Goal: Information Seeking & Learning: Learn about a topic

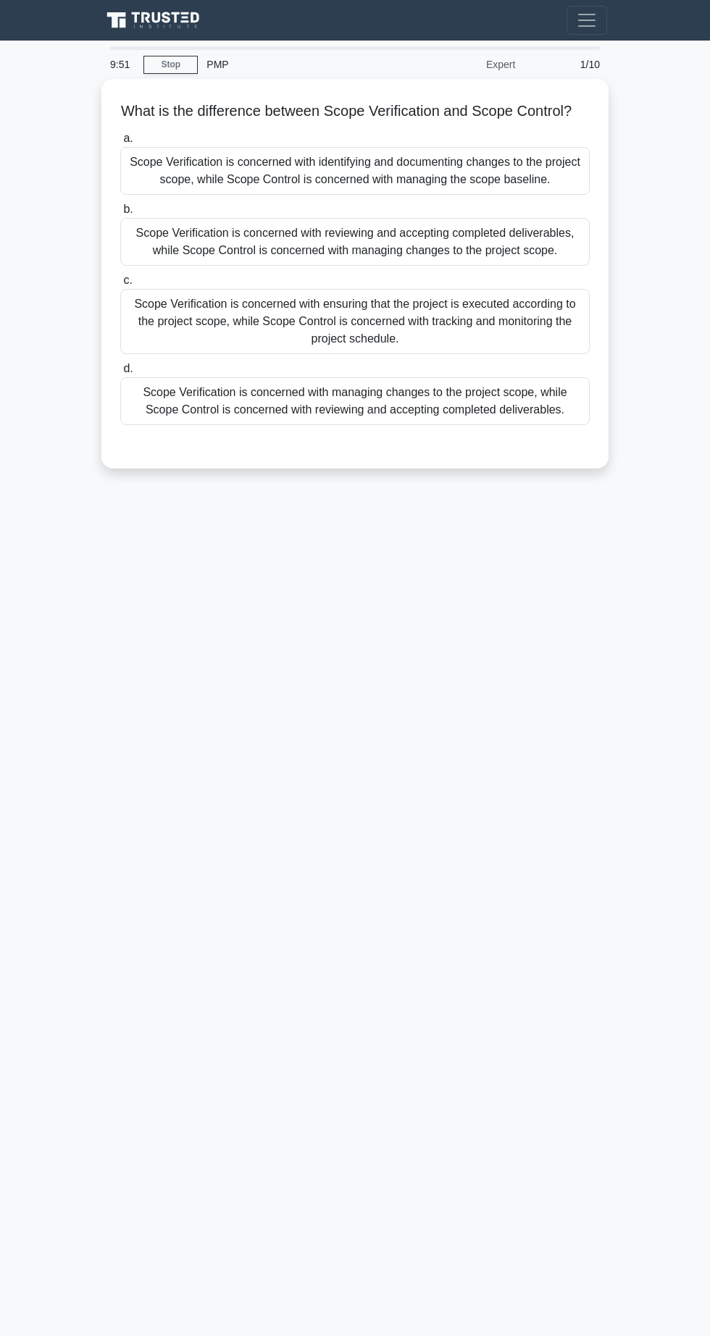
click at [242, 345] on div "Scope Verification is concerned with ensuring that the project is executed acco…" at bounding box center [354, 321] width 469 height 65
click at [120, 285] on input "c. Scope Verification is concerned with ensuring that the project is executed a…" at bounding box center [120, 280] width 0 height 9
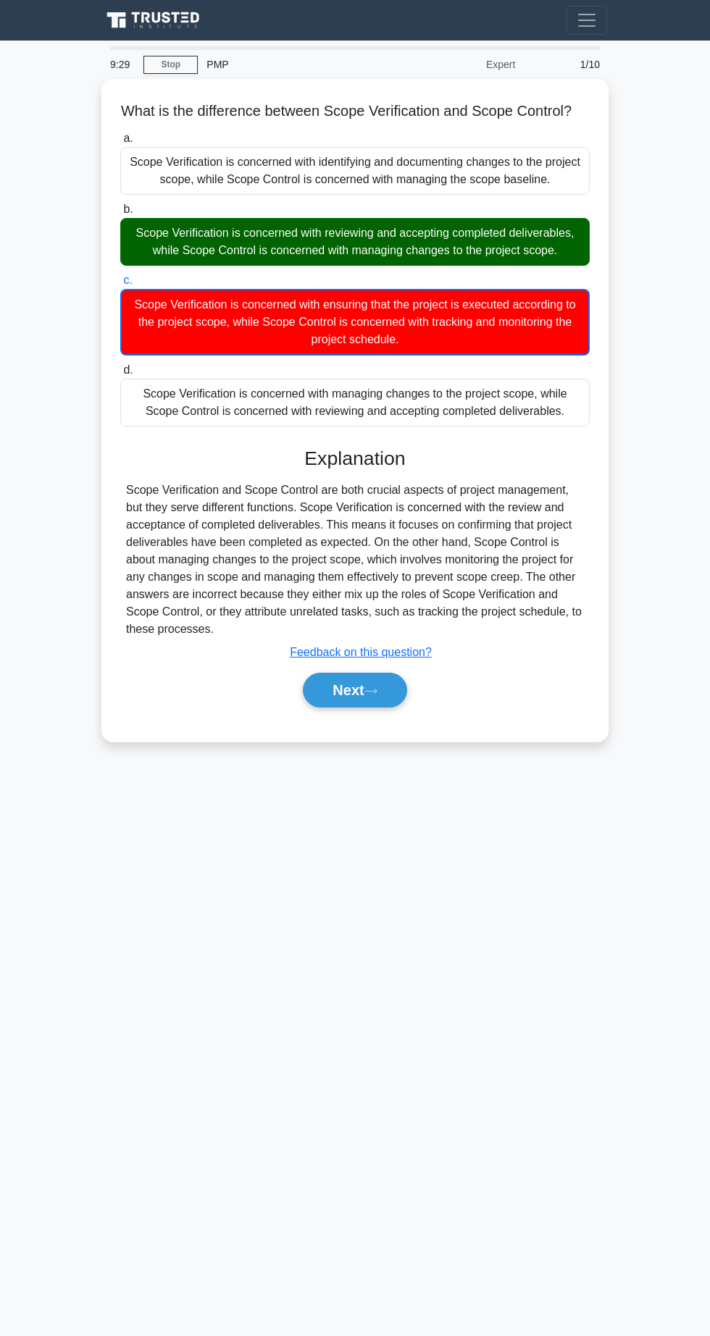
click at [375, 689] on icon at bounding box center [371, 691] width 12 height 4
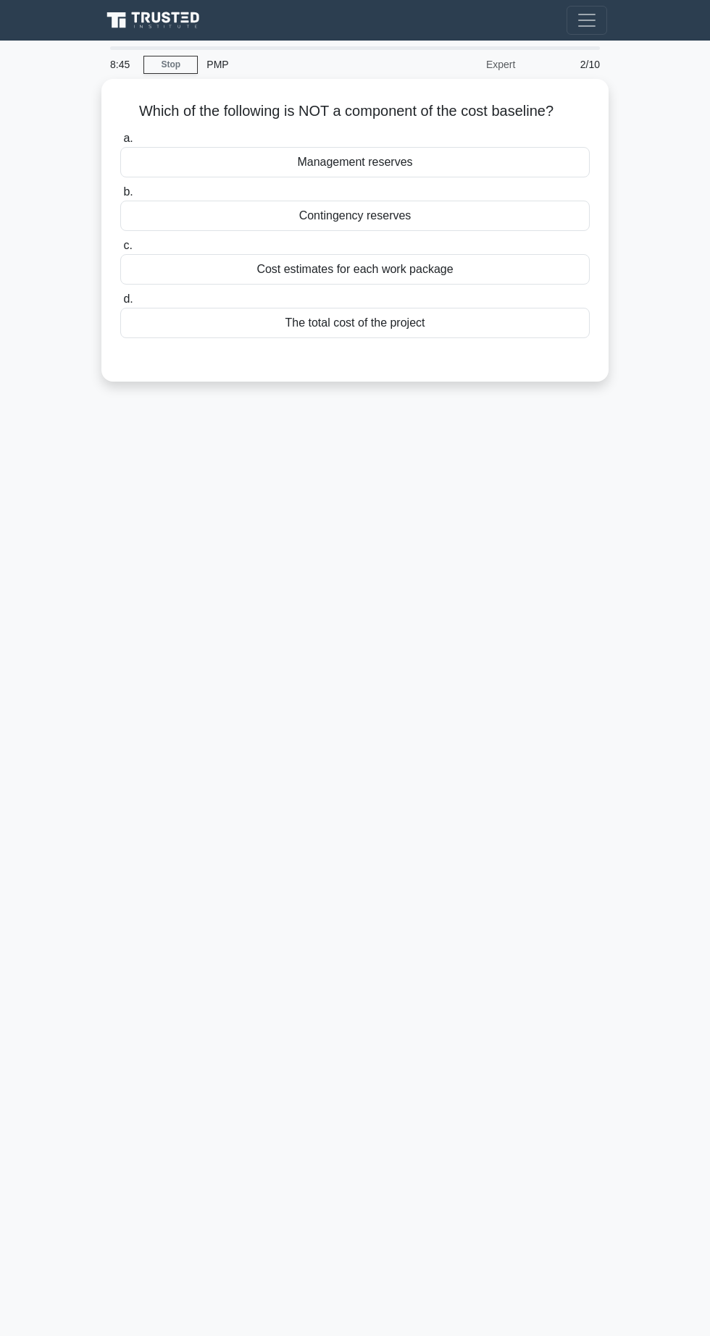
click at [282, 210] on div "Contingency reserves" at bounding box center [354, 216] width 469 height 30
click at [120, 197] on input "b. Contingency reserves" at bounding box center [120, 192] width 0 height 9
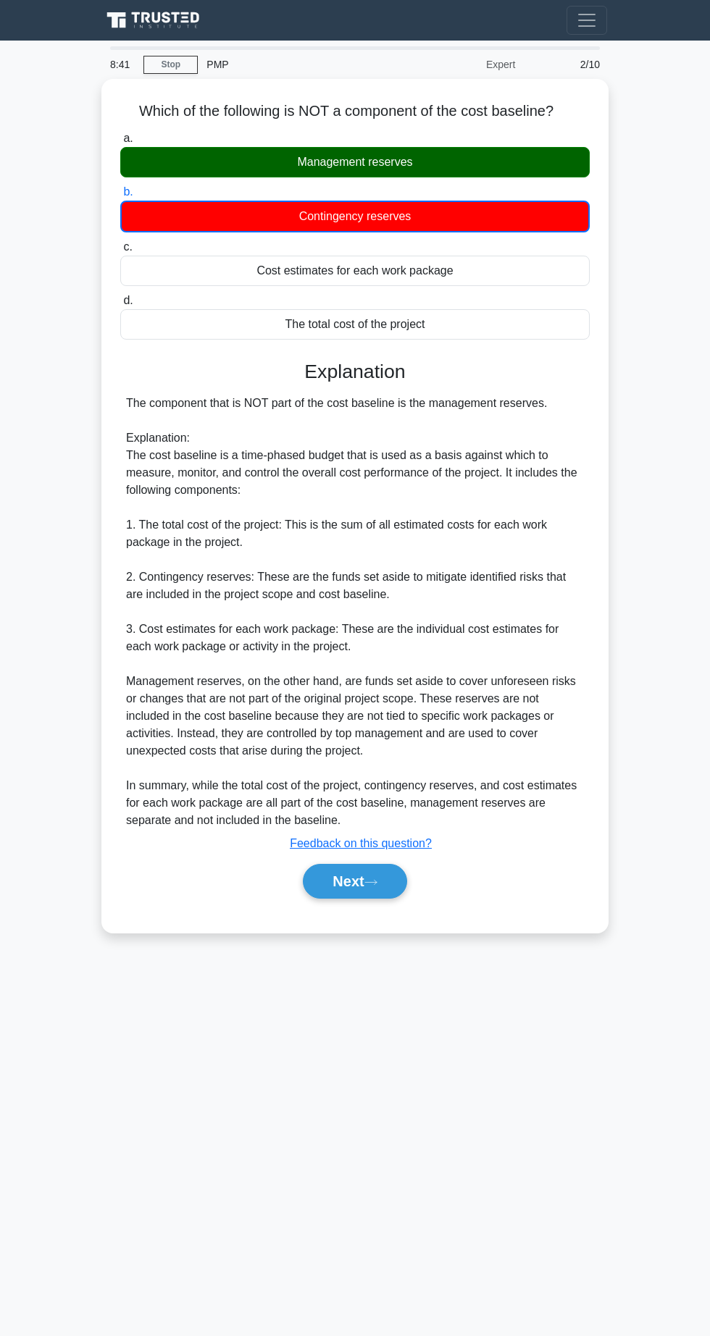
click at [359, 893] on button "Next" at bounding box center [355, 881] width 104 height 35
click at [362, 914] on div "Which of the following is NOT a component of the cost baseline? .spinner_0XTQ{t…" at bounding box center [354, 506] width 495 height 843
click at [376, 892] on button "Next" at bounding box center [355, 881] width 104 height 35
click at [389, 889] on button "Next" at bounding box center [355, 881] width 104 height 35
click at [393, 885] on button "Next" at bounding box center [355, 881] width 104 height 35
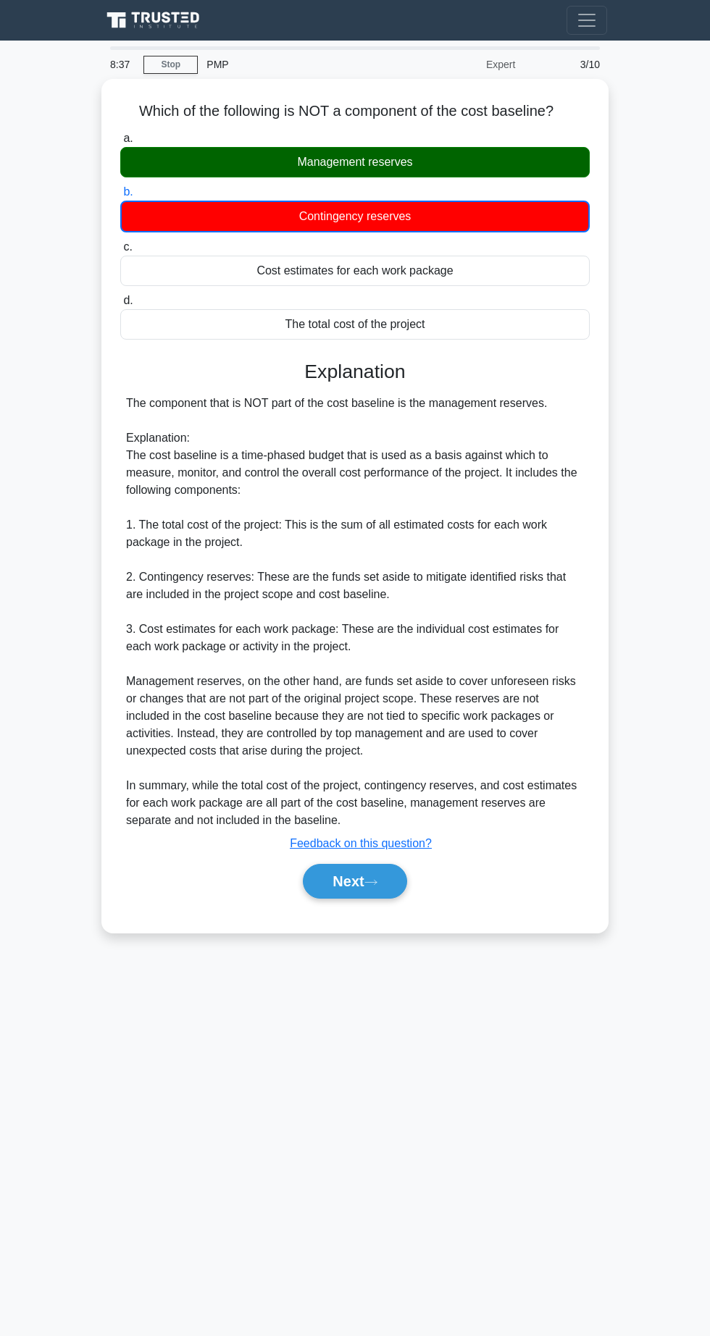
click at [377, 879] on icon at bounding box center [370, 883] width 13 height 8
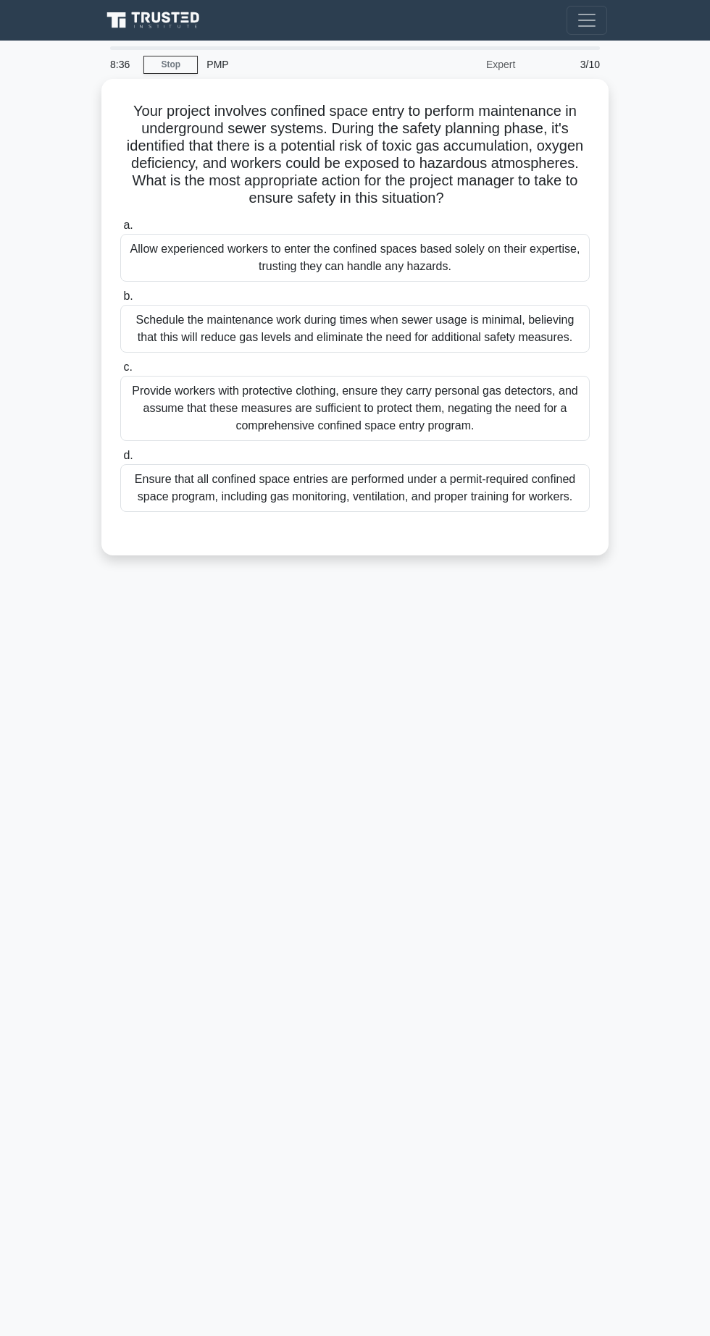
click at [378, 901] on main "8:36 Stop PMP Expert 3/10 Your project involves confined space entry to perform…" at bounding box center [355, 689] width 710 height 1296
click at [416, 476] on div "Ensure that all confined space entries are performed under a permit-required co…" at bounding box center [354, 488] width 469 height 48
click at [120, 461] on input "d. Ensure that all confined space entries are performed under a permit-required…" at bounding box center [120, 455] width 0 height 9
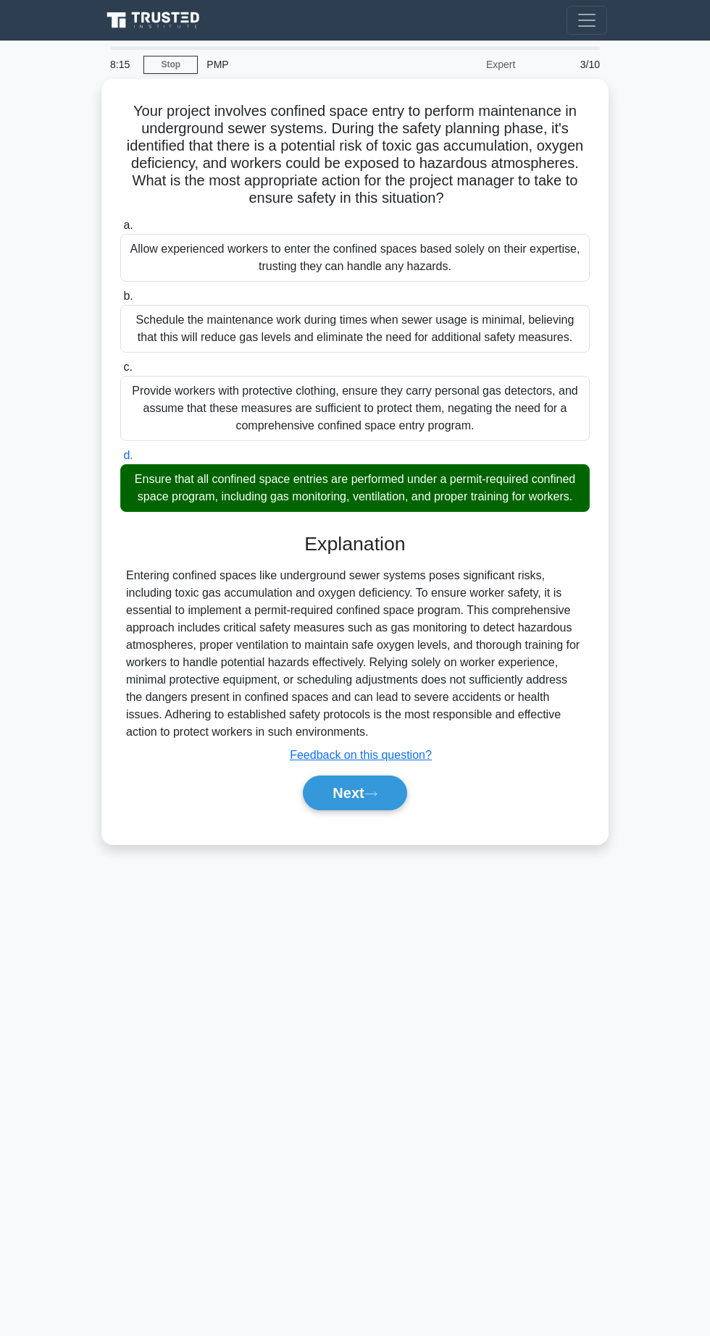
click at [375, 792] on icon at bounding box center [371, 794] width 12 height 4
click at [338, 803] on button "Next" at bounding box center [355, 793] width 104 height 35
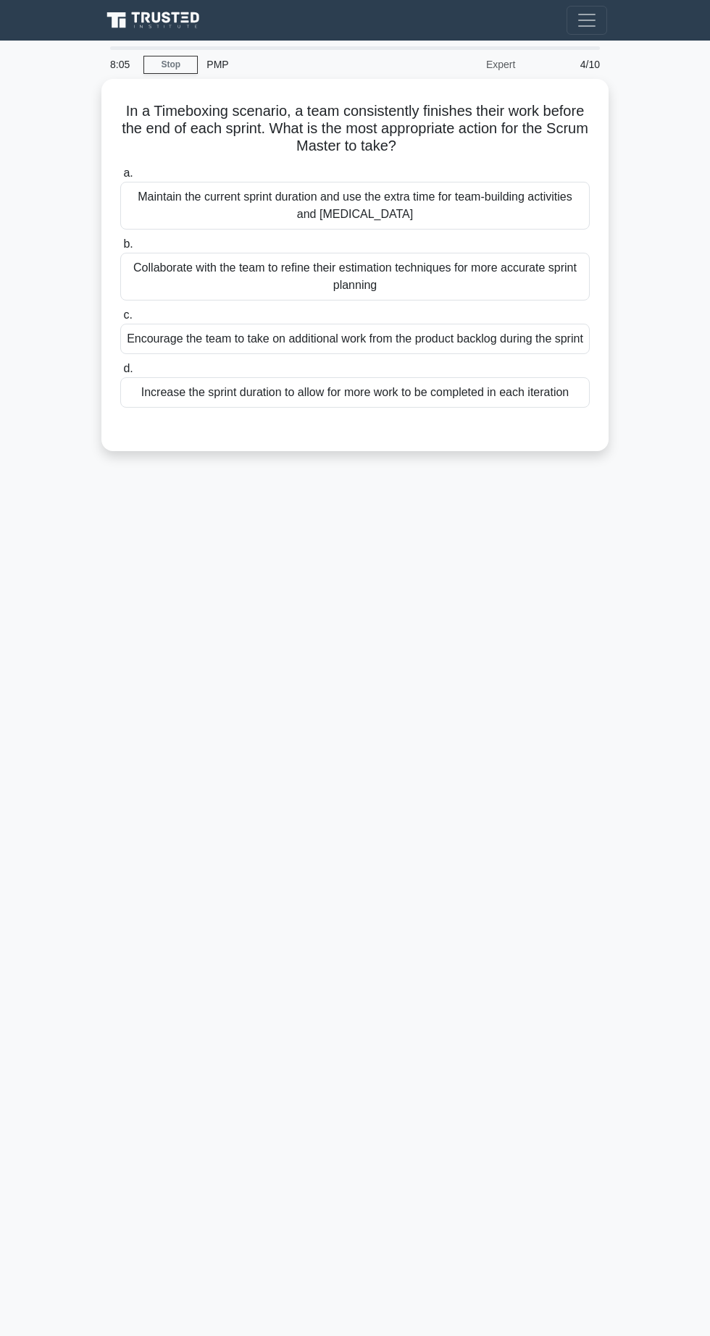
click at [393, 333] on div "Encourage the team to take on additional work from the product backlog during t…" at bounding box center [354, 339] width 469 height 30
click at [120, 320] on input "c. Encourage the team to take on additional work from the product backlog durin…" at bounding box center [120, 315] width 0 height 9
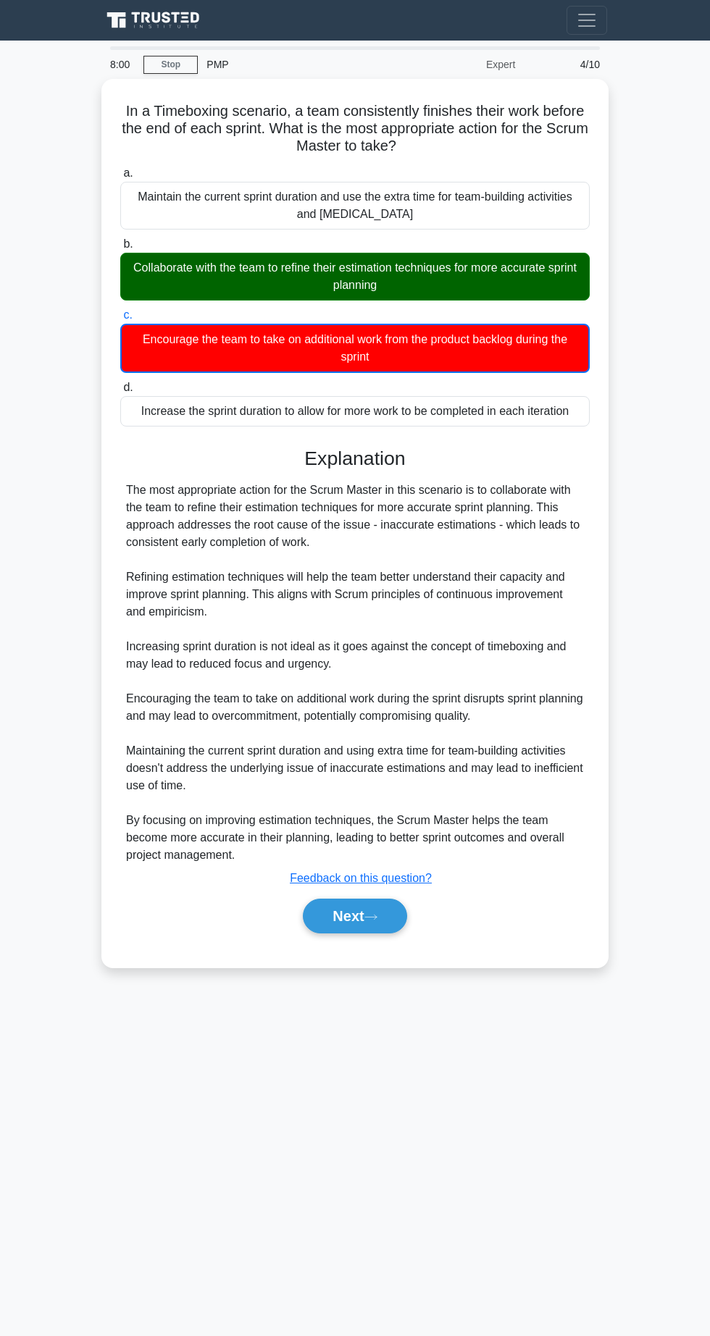
click at [399, 907] on button "Next" at bounding box center [355, 916] width 104 height 35
click at [377, 874] on u "Feedback on this question?" at bounding box center [361, 878] width 142 height 12
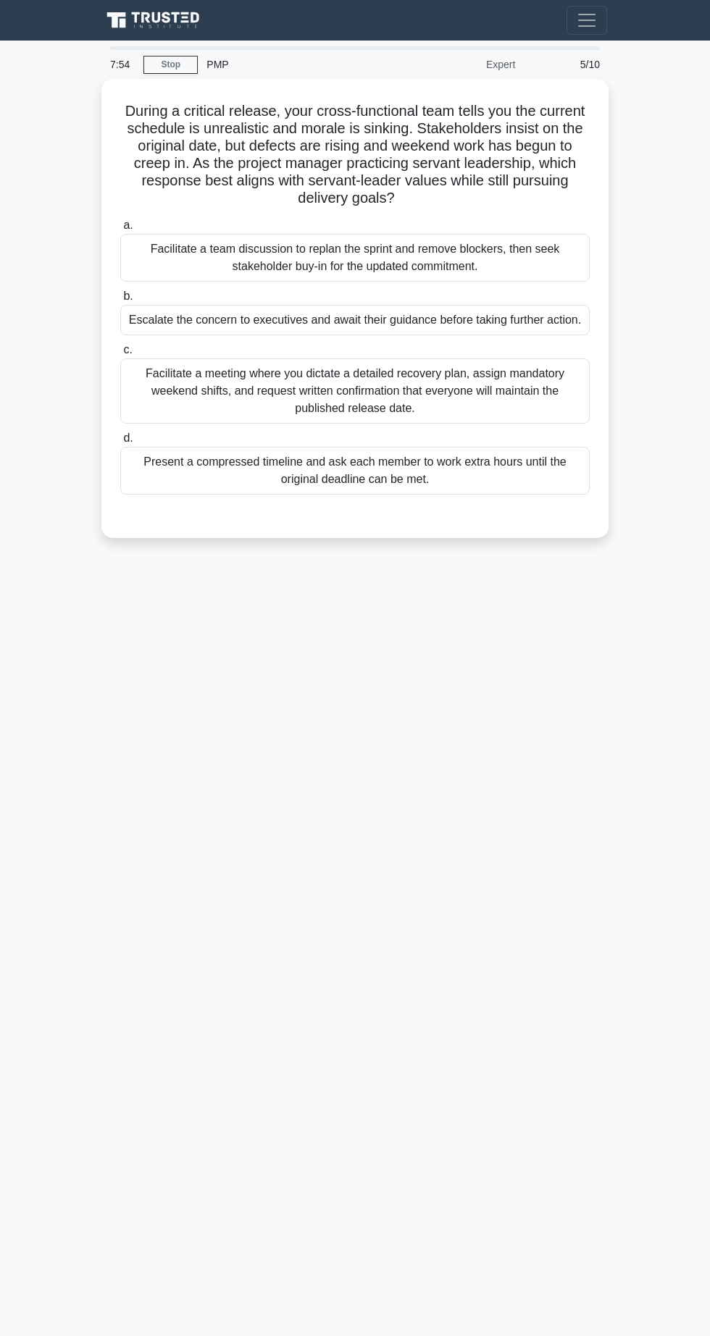
click at [328, 389] on div "Facilitate a meeting where you dictate a detailed recovery plan, assign mandato…" at bounding box center [354, 391] width 469 height 65
click at [120, 355] on input "c. Facilitate a meeting where you dictate a detailed recovery plan, assign mand…" at bounding box center [120, 350] width 0 height 9
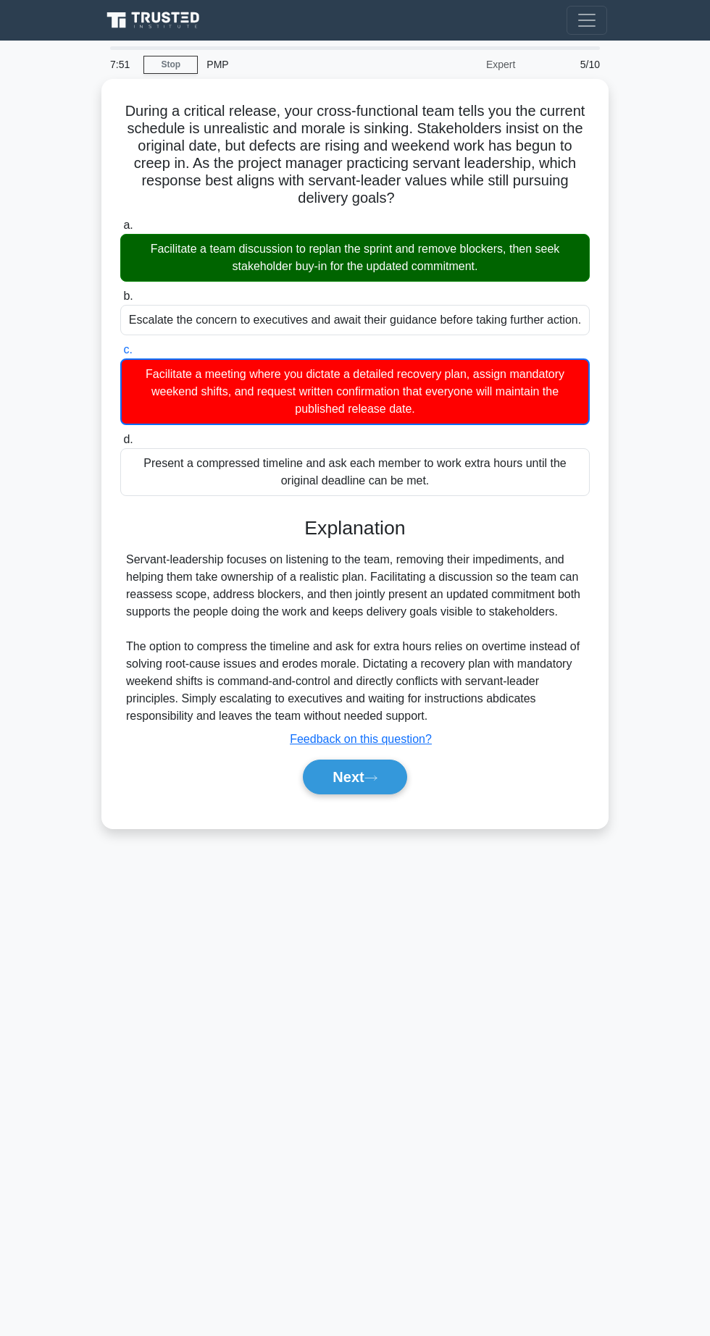
click at [375, 776] on icon at bounding box center [371, 778] width 12 height 4
click at [375, 774] on icon at bounding box center [370, 778] width 13 height 8
click at [362, 777] on main "7:47 Stop PMP Expert 6/10 During a critical release, your cross-functional team…" at bounding box center [355, 689] width 710 height 1296
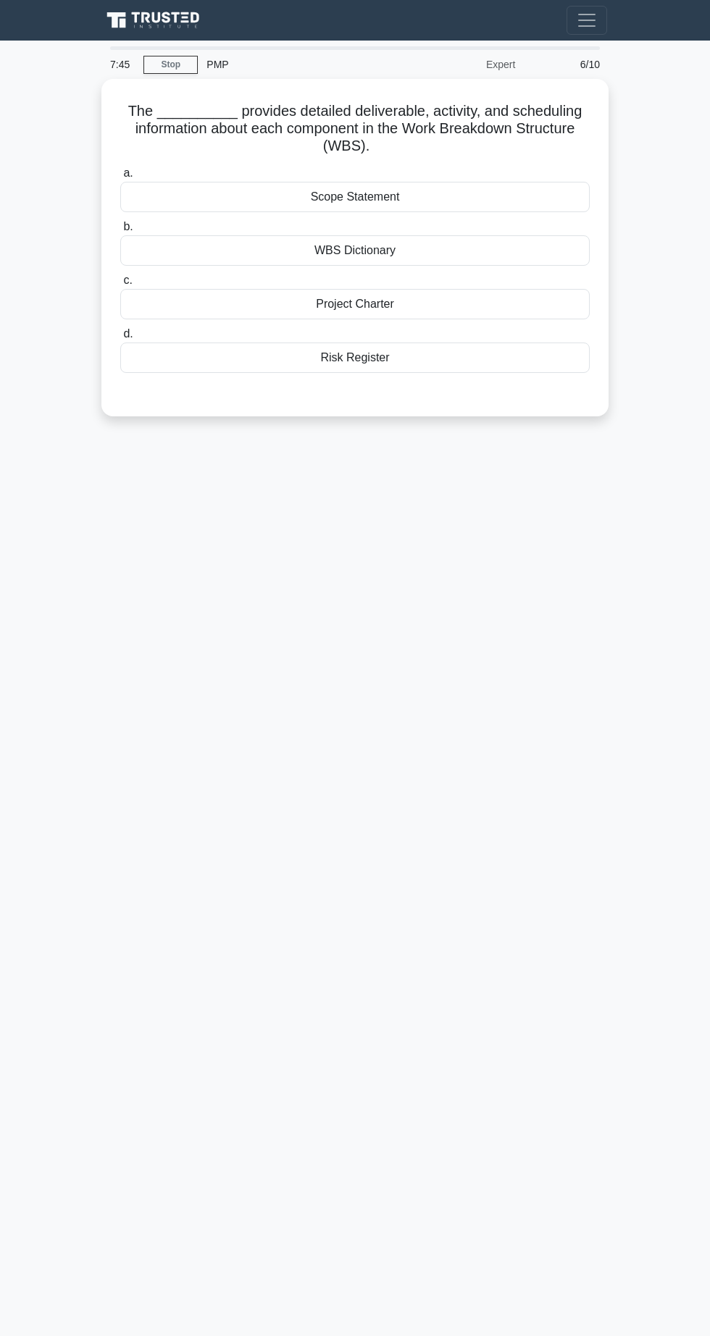
click at [413, 332] on label "d. Risk Register" at bounding box center [354, 349] width 469 height 48
click at [120, 332] on input "d. Risk Register" at bounding box center [120, 334] width 0 height 9
